Goal: Task Accomplishment & Management: Complete application form

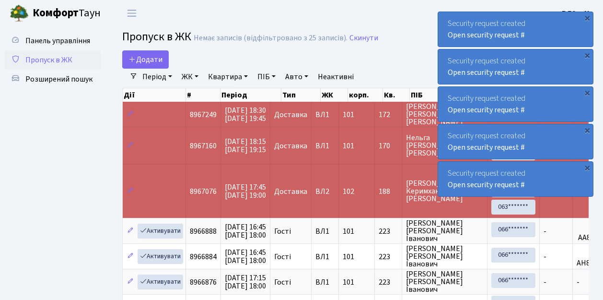
select select "25"
click at [65, 58] on span "Пропуск в ЖК" at bounding box center [48, 60] width 47 height 11
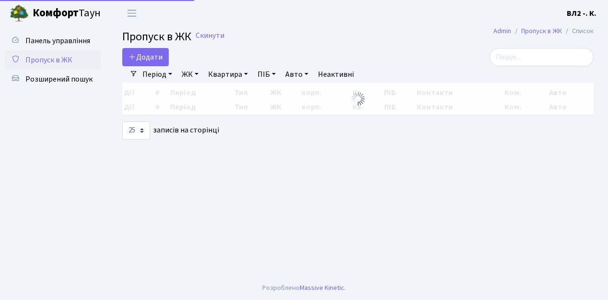
select select "25"
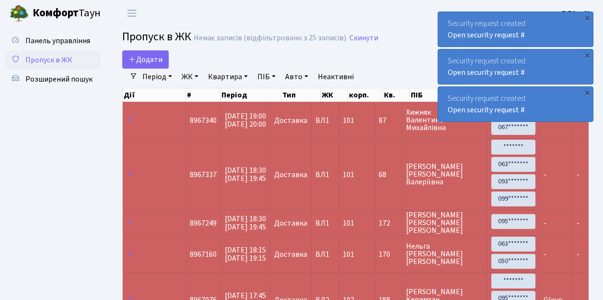
click at [55, 63] on span "Пропуск в ЖК" at bounding box center [48, 60] width 47 height 11
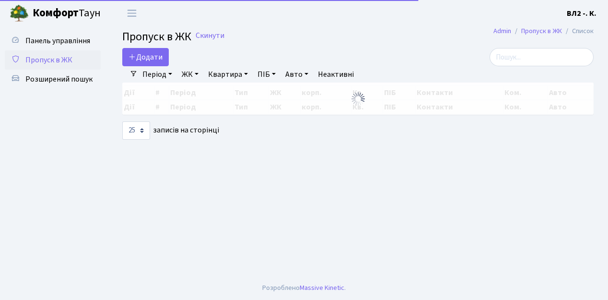
select select "25"
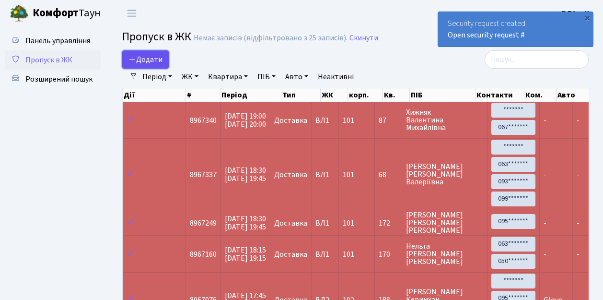
click at [147, 59] on span "Додати" at bounding box center [145, 59] width 34 height 11
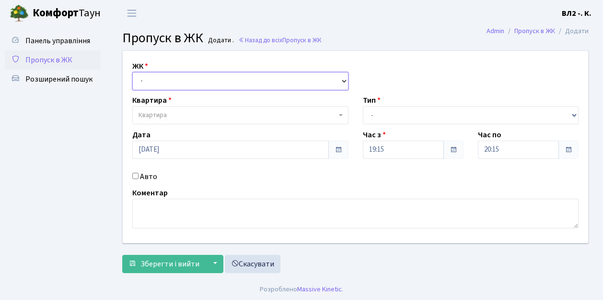
click at [151, 76] on select "- [STREET_ADDRESS][PERSON_NAME]" at bounding box center [240, 81] width 216 height 18
select select "317"
click at [132, 72] on select "- [STREET_ADDRESS][PERSON_NAME]" at bounding box center [240, 81] width 216 height 18
select select
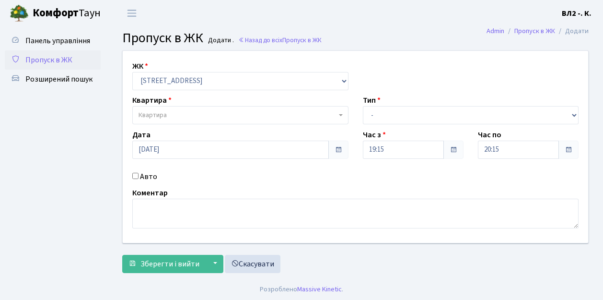
click at [183, 114] on span "Квартира" at bounding box center [238, 115] width 198 height 10
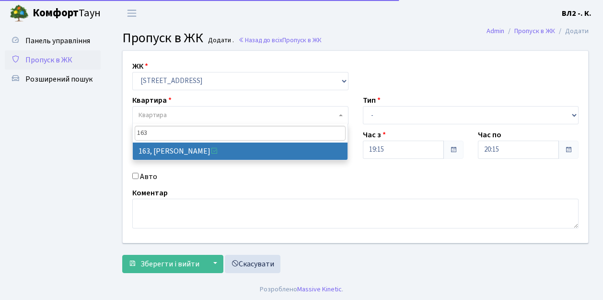
type input "163"
select select "38425"
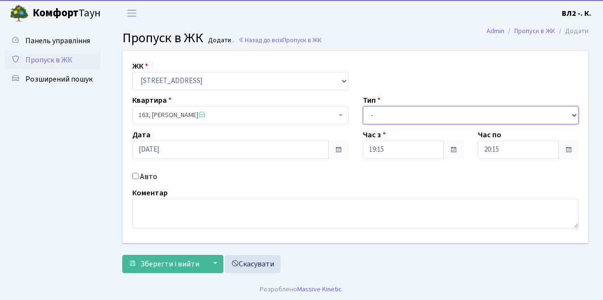
click at [404, 113] on select "- Доставка Таксі Гості Сервіс" at bounding box center [471, 115] width 216 height 18
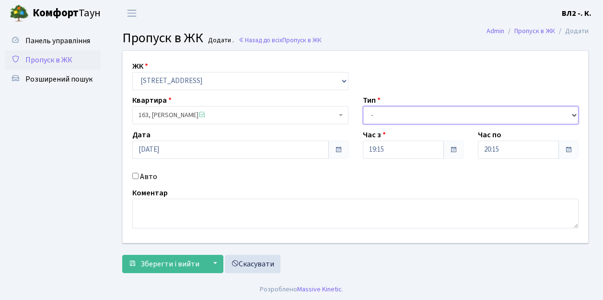
select select "1"
click at [363, 106] on select "- Доставка Таксі Гості Сервіс" at bounding box center [471, 115] width 216 height 18
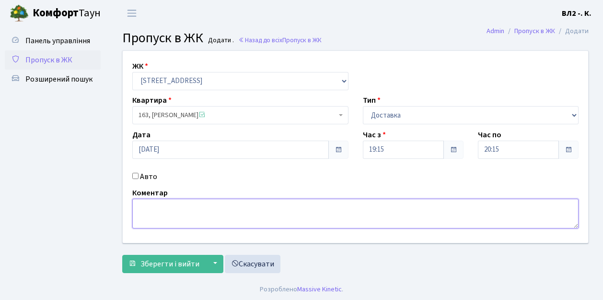
click at [166, 212] on textarea at bounding box center [355, 213] width 446 height 30
type textarea "Glovo"
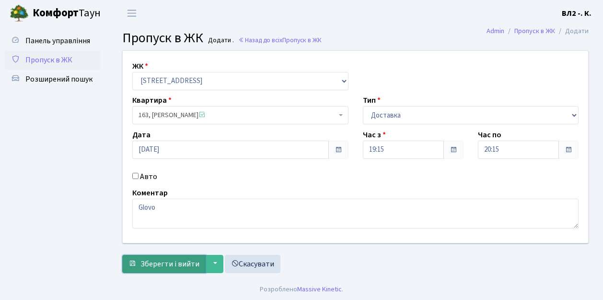
click at [174, 263] on span "Зберегти і вийти" at bounding box center [169, 263] width 59 height 11
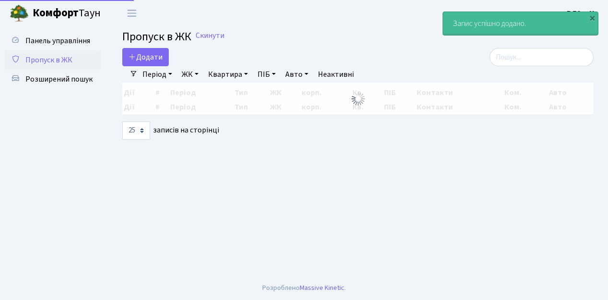
select select "25"
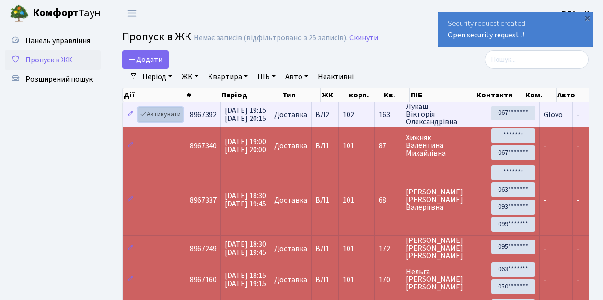
click at [165, 114] on link "Активувати" at bounding box center [161, 114] width 46 height 15
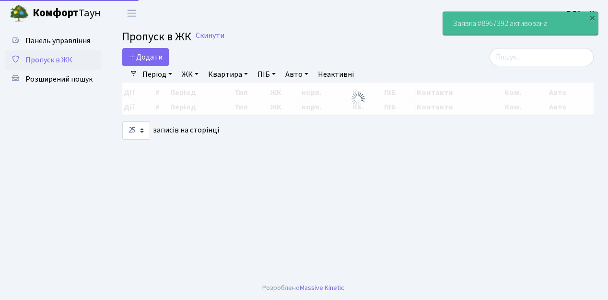
select select "25"
